Goal: Check status: Check status

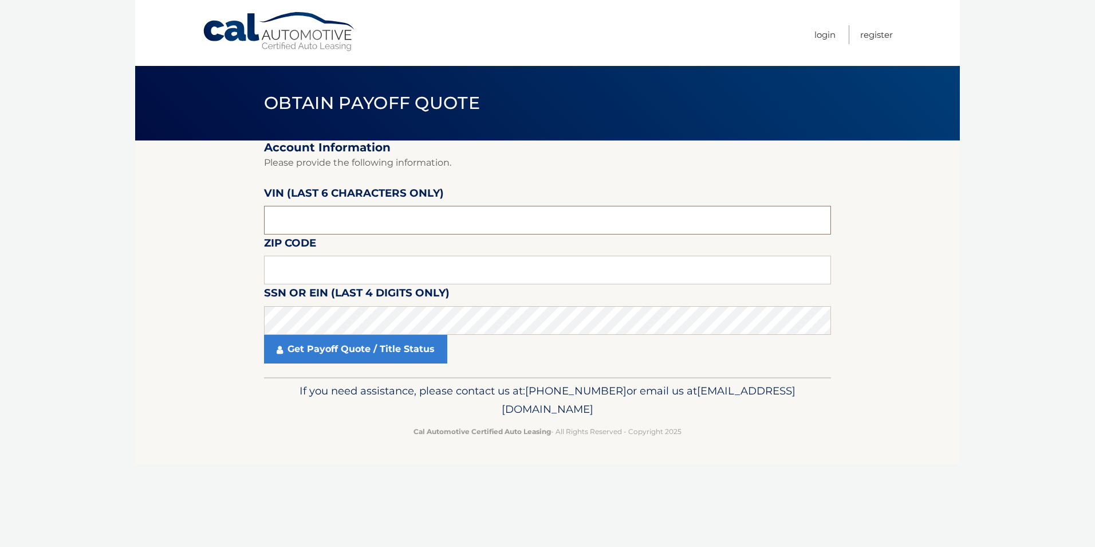
click at [298, 209] on input "text" at bounding box center [547, 220] width 567 height 29
click at [309, 268] on input "text" at bounding box center [547, 270] width 567 height 29
type input "08527"
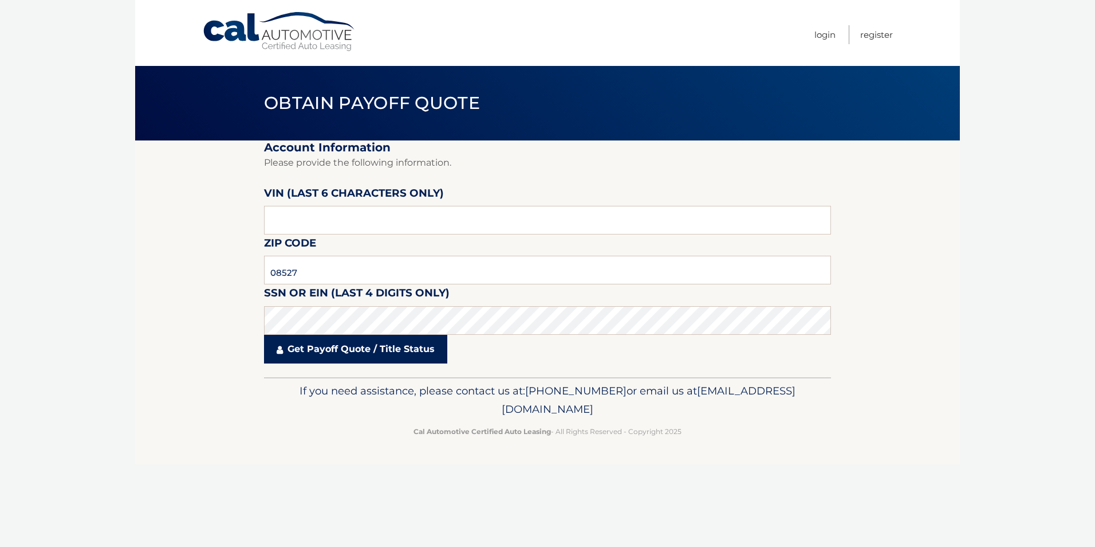
click at [398, 353] on link "Get Payoff Quote / Title Status" at bounding box center [355, 349] width 183 height 29
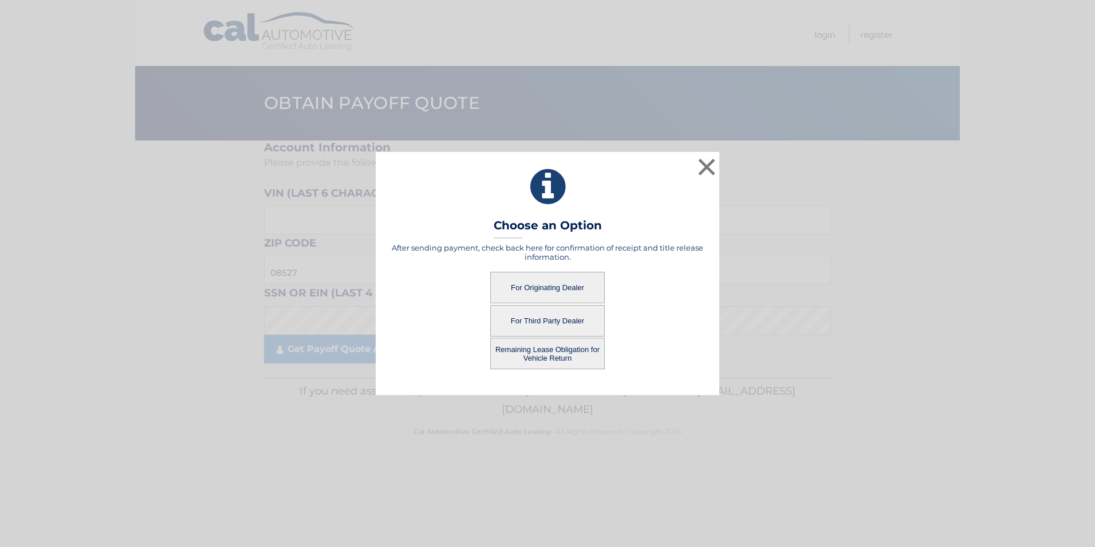
click at [531, 290] on button "For Originating Dealer" at bounding box center [547, 288] width 115 height 32
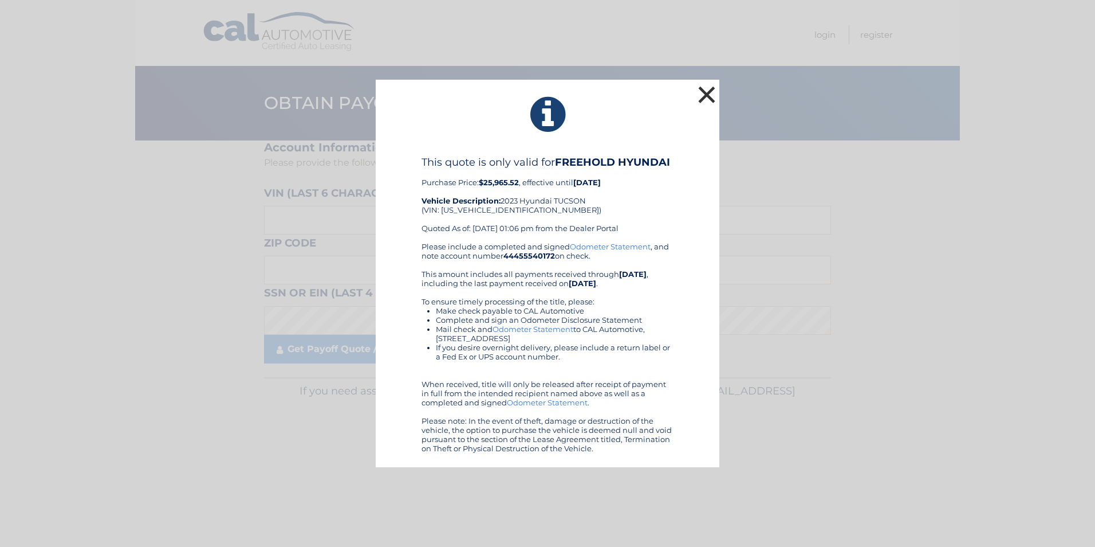
click at [707, 93] on button "×" at bounding box center [707, 94] width 23 height 23
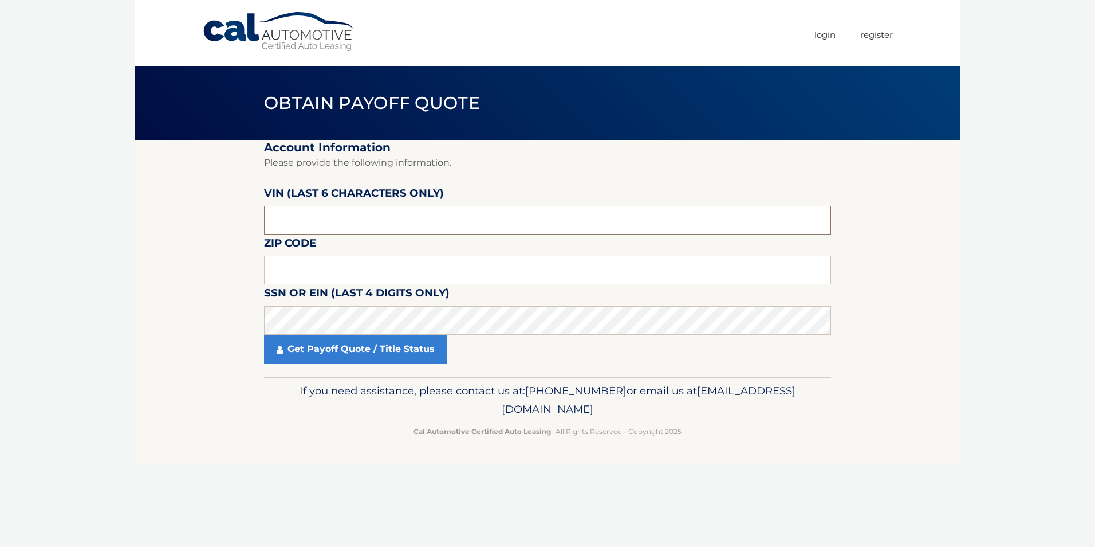
click at [354, 217] on input "text" at bounding box center [547, 220] width 567 height 29
click at [327, 274] on input "text" at bounding box center [547, 270] width 567 height 29
type input "08527"
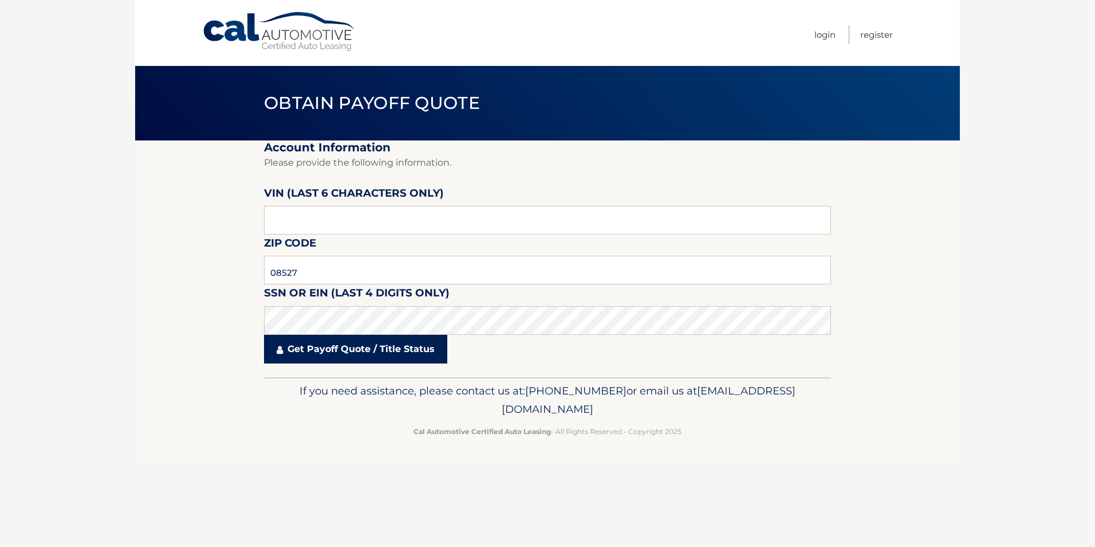
click at [320, 344] on link "Get Payoff Quote / Title Status" at bounding box center [355, 349] width 183 height 29
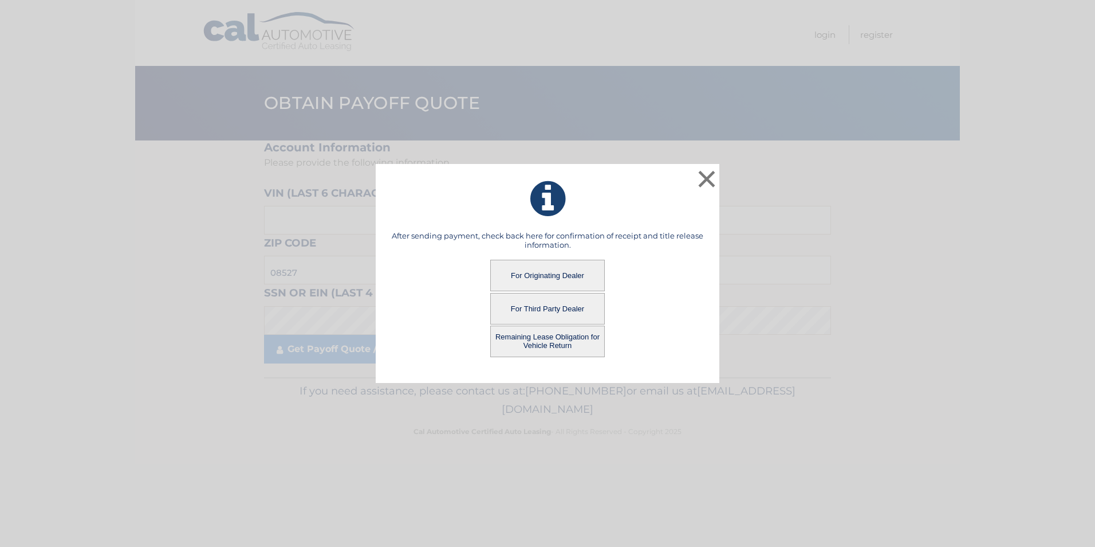
click at [539, 343] on button "Remaining Lease Obligation for Vehicle Return" at bounding box center [547, 341] width 115 height 32
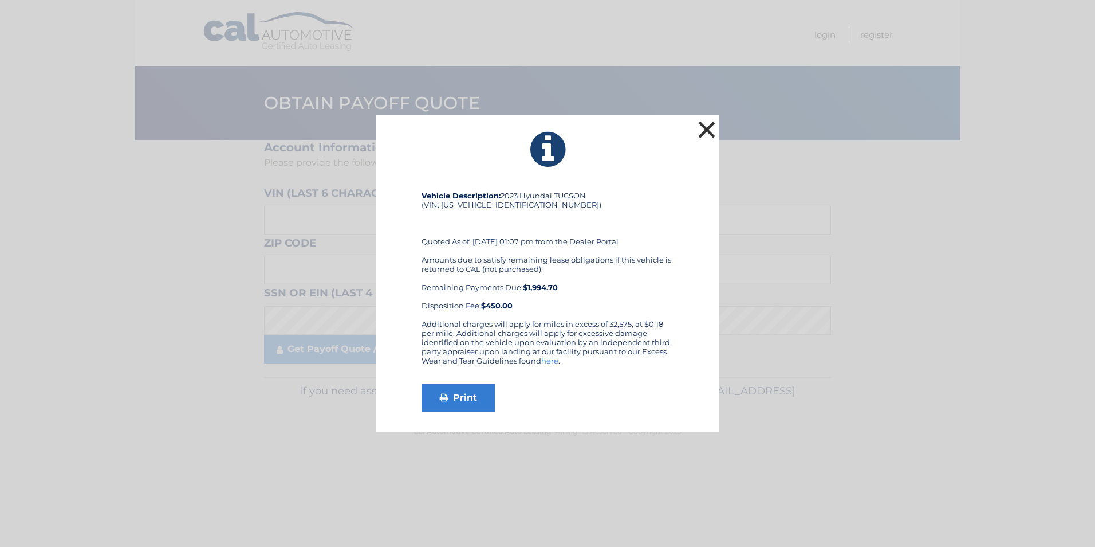
click at [698, 127] on button "×" at bounding box center [707, 129] width 23 height 23
